Goal: Connect with others: Connect with others

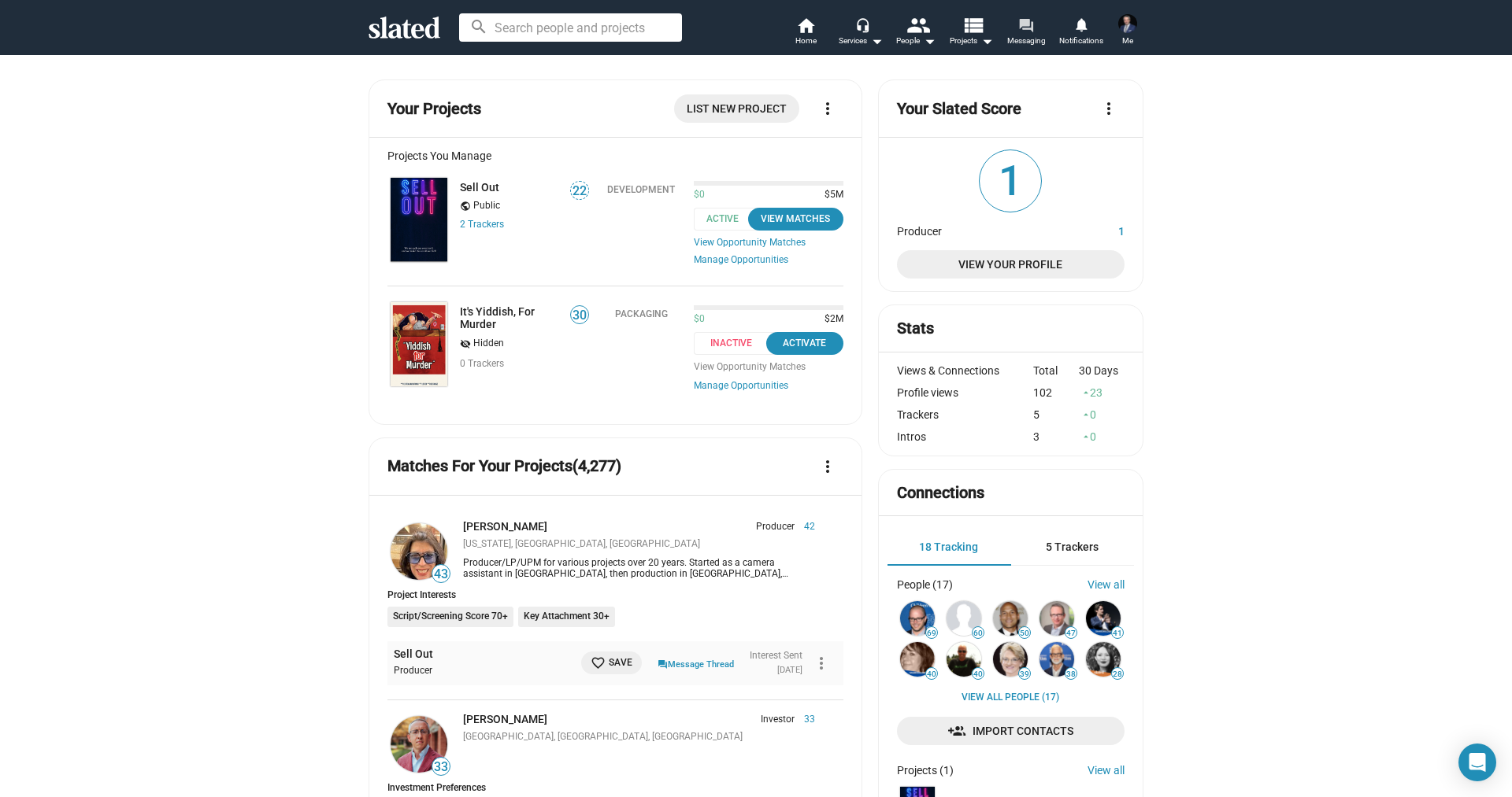
click at [1030, 22] on mat-icon "forum" at bounding box center [1026, 25] width 15 height 15
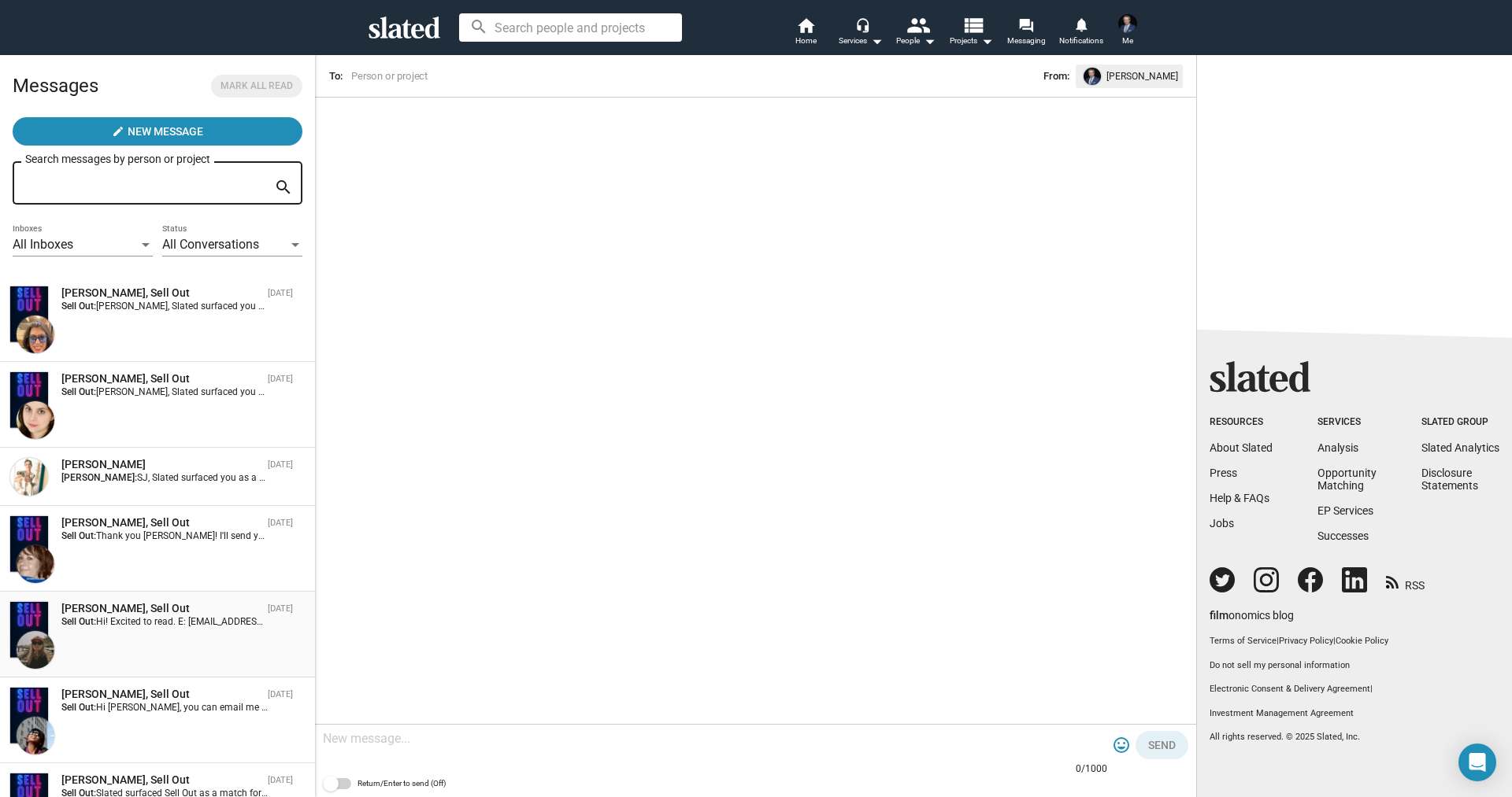
click at [29, 648] on img at bounding box center [36, 650] width 38 height 38
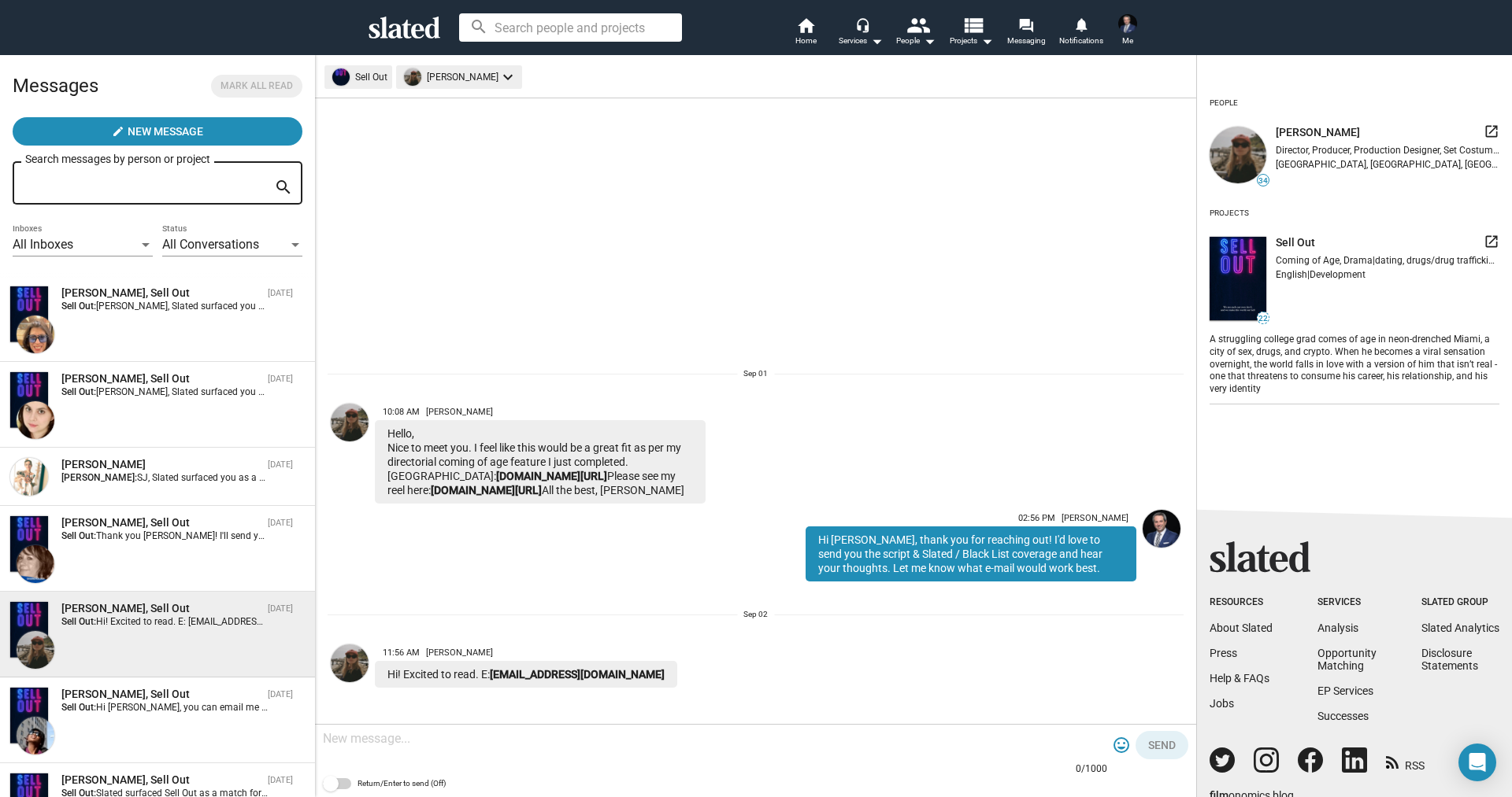
click at [1492, 130] on mat-icon "launch" at bounding box center [1491, 131] width 16 height 16
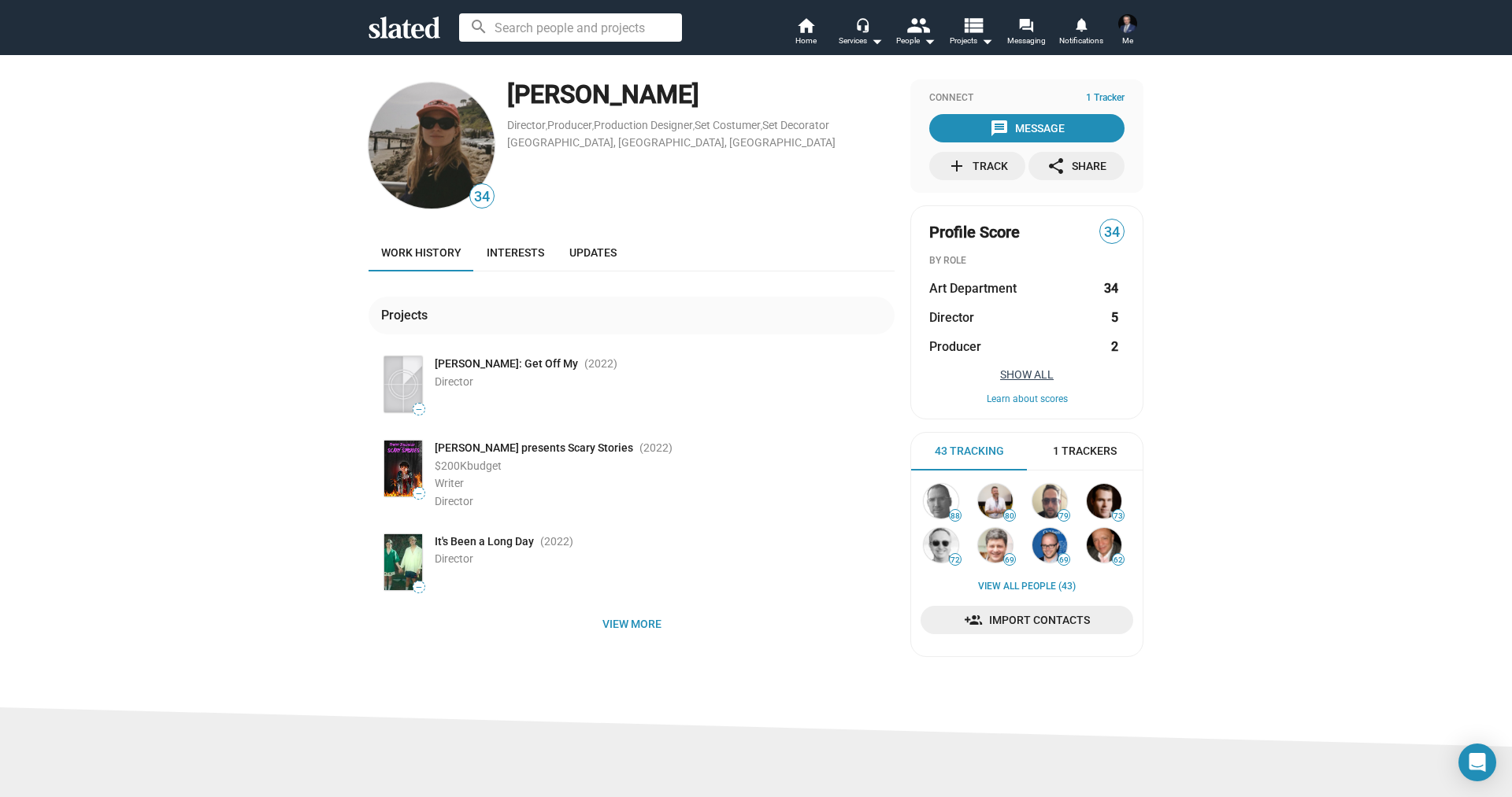
click at [1019, 374] on button "Show All" at bounding box center [1027, 374] width 196 height 12
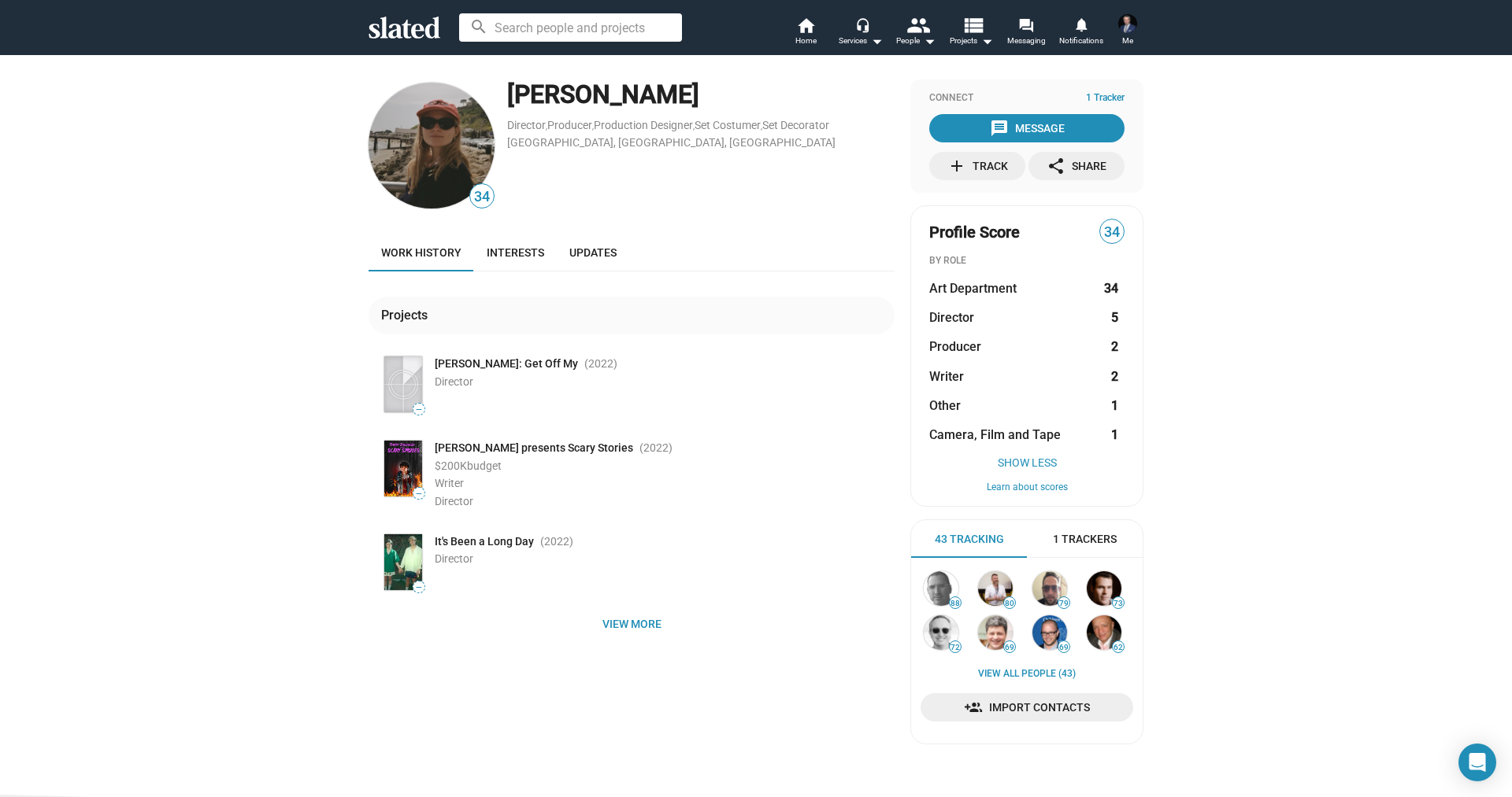
click at [614, 103] on div "[PERSON_NAME]" at bounding box center [700, 94] width 387 height 34
click at [614, 103] on div "Serena Reynolds" at bounding box center [700, 94] width 387 height 34
